Goal: Information Seeking & Learning: Learn about a topic

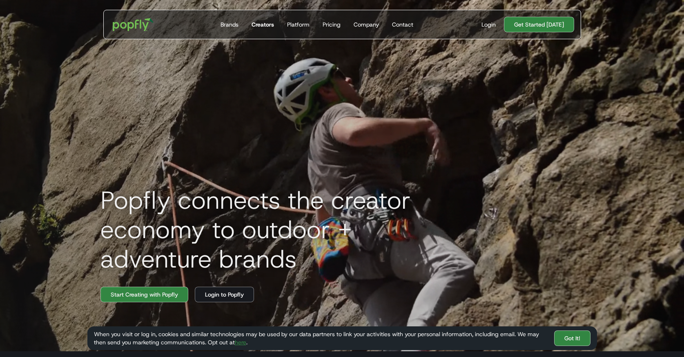
click at [259, 23] on div "Creators" at bounding box center [263, 24] width 22 height 8
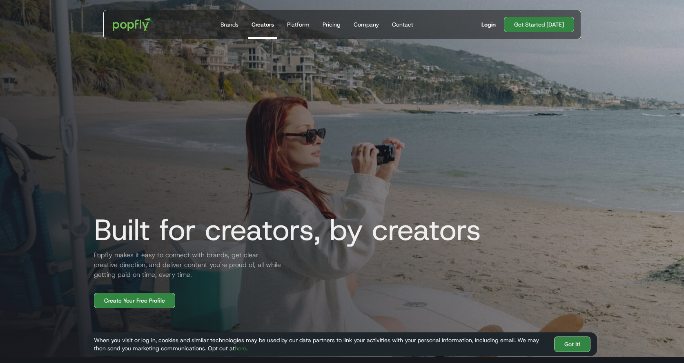
click at [494, 25] on div "Login" at bounding box center [489, 24] width 14 height 8
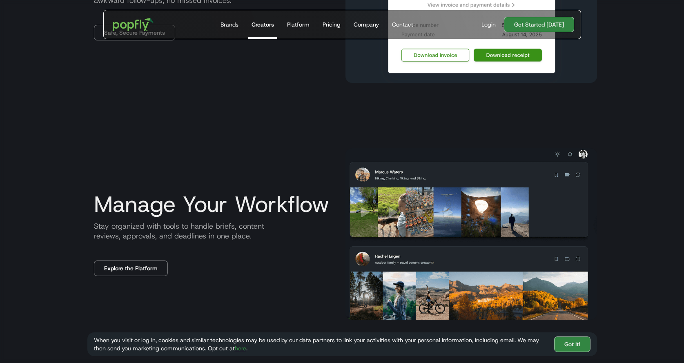
scroll to position [1049, 0]
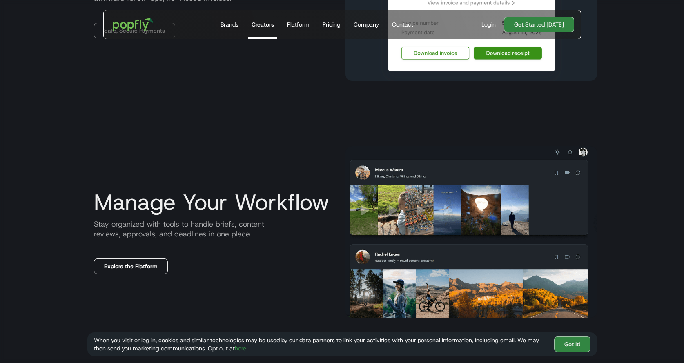
click at [135, 271] on link "Explore the Platform" at bounding box center [131, 267] width 74 height 16
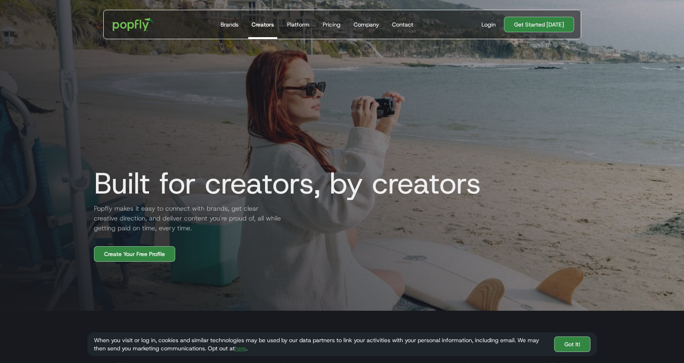
scroll to position [0, 0]
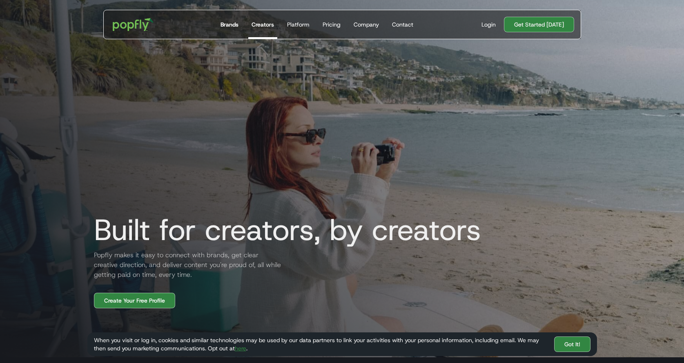
click at [228, 24] on div "Brands" at bounding box center [230, 24] width 18 height 8
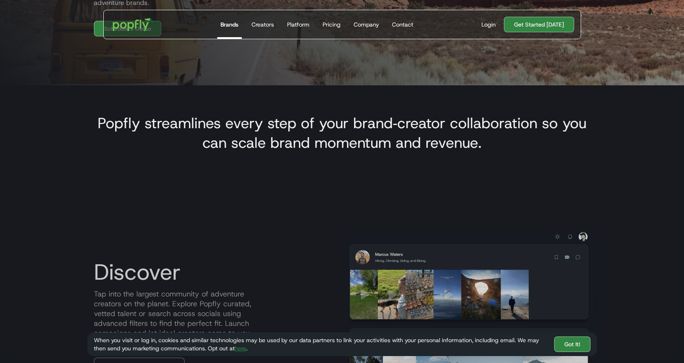
scroll to position [423, 0]
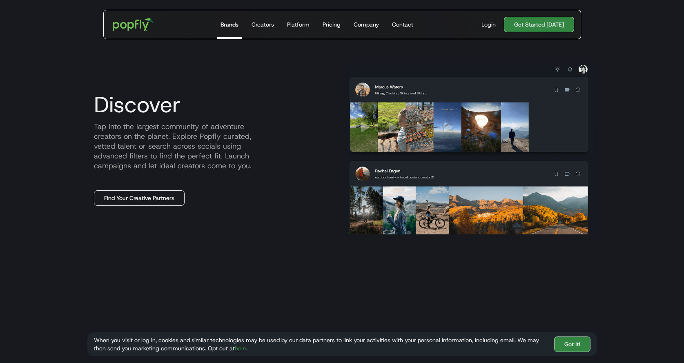
click at [167, 199] on link "Find Your Creative Partners" at bounding box center [139, 198] width 91 height 16
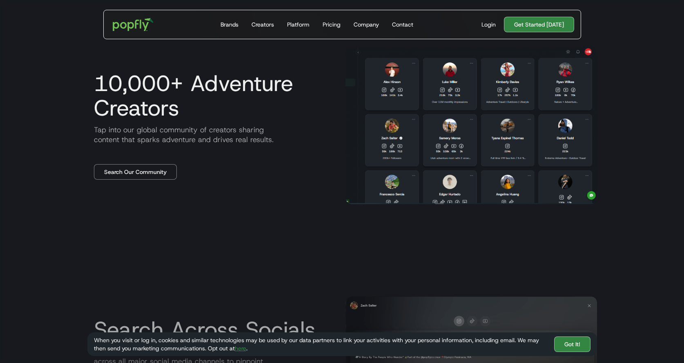
scroll to position [338, 0]
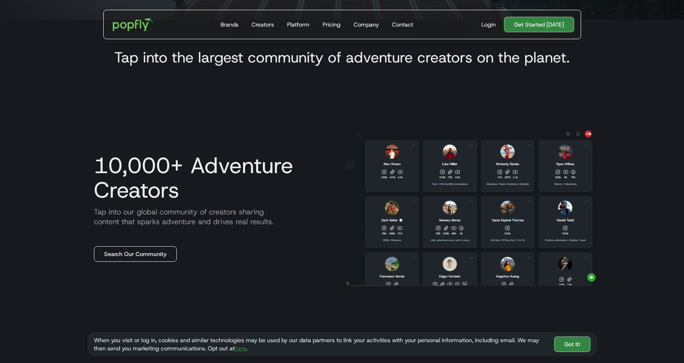
click at [152, 254] on link "Search Our Community" at bounding box center [135, 254] width 83 height 16
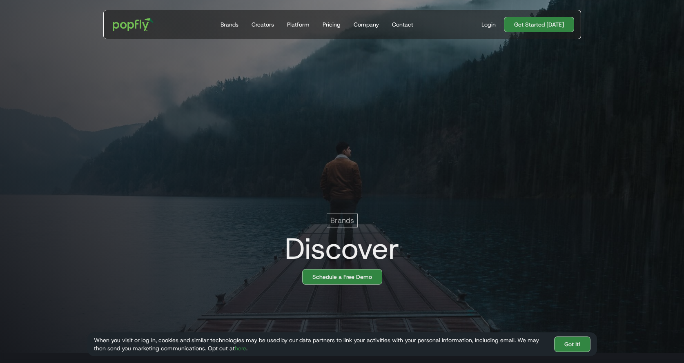
scroll to position [0, 0]
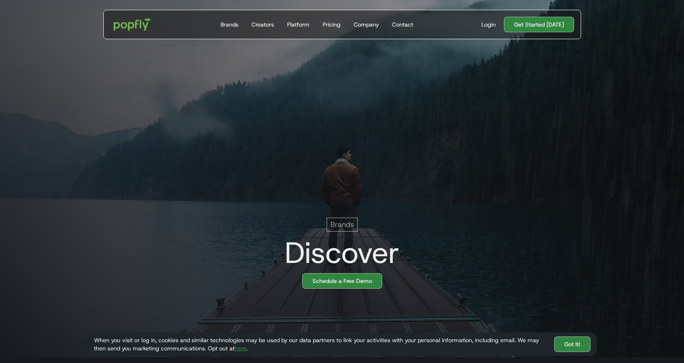
click at [142, 27] on img "home" at bounding box center [133, 25] width 51 height 24
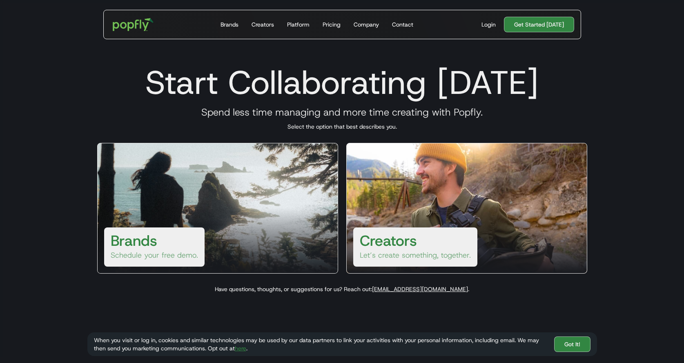
click at [393, 242] on h3 "Creators" at bounding box center [388, 241] width 57 height 20
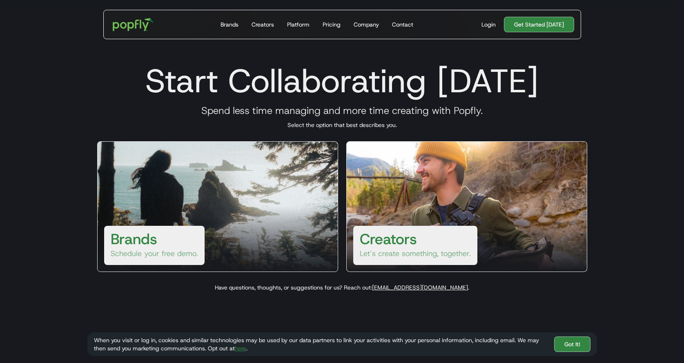
click at [170, 243] on div "Brands Schedule your free demo." at bounding box center [154, 245] width 100 height 39
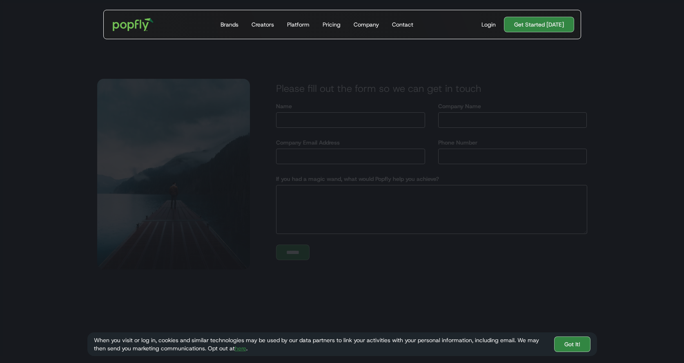
scroll to position [21, 0]
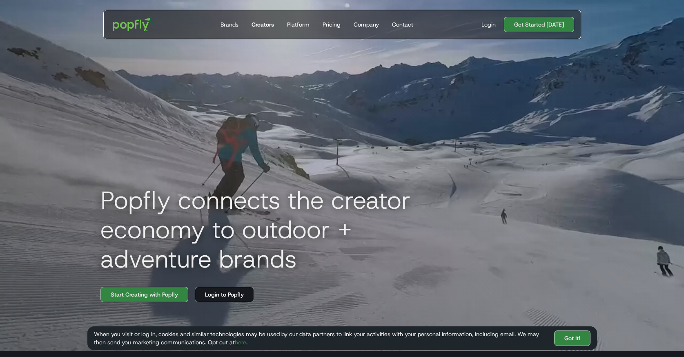
click at [257, 25] on div "Creators" at bounding box center [263, 24] width 22 height 8
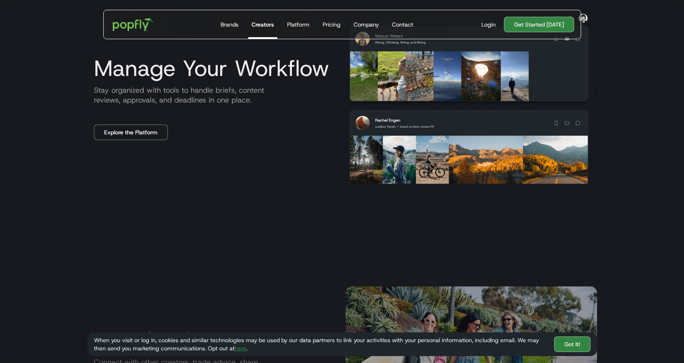
scroll to position [1106, 0]
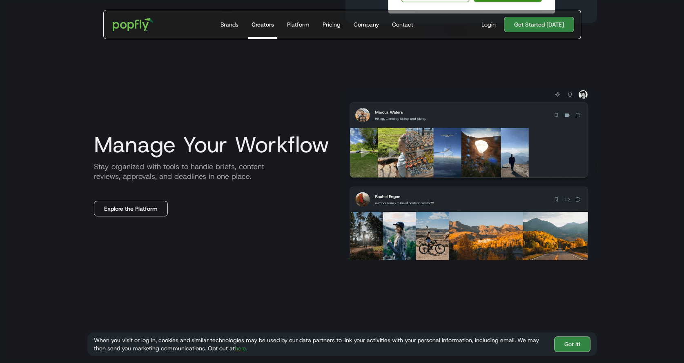
click at [125, 214] on link "Explore the Platform" at bounding box center [131, 209] width 74 height 16
